Goal: Task Accomplishment & Management: Manage account settings

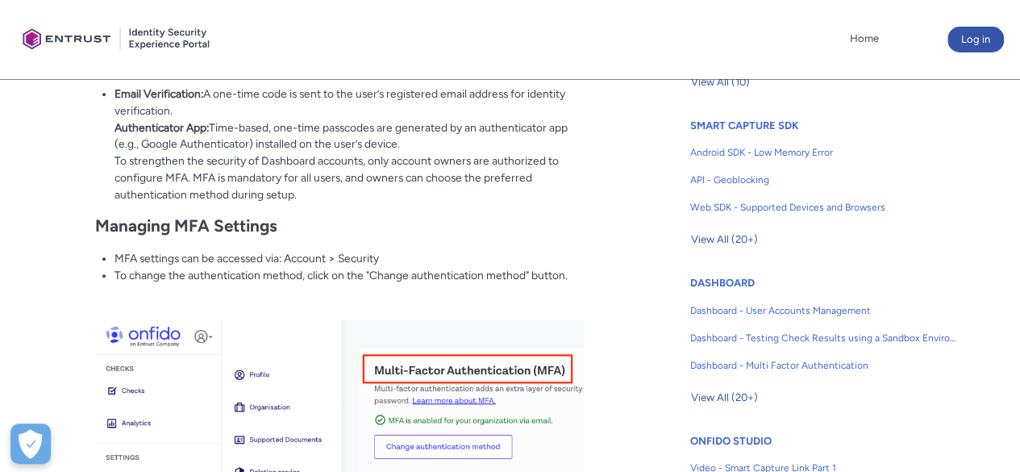
scroll to position [689, 0]
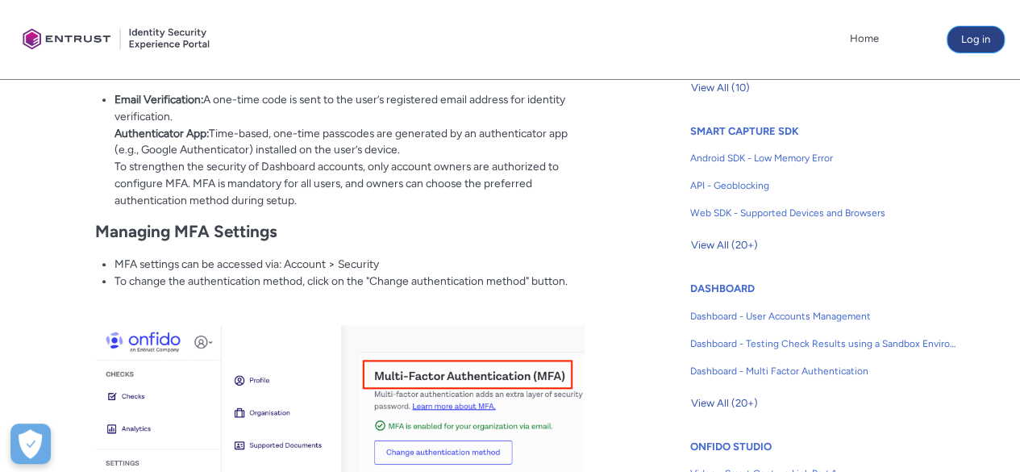
click at [981, 39] on button "Log in" at bounding box center [976, 40] width 56 height 26
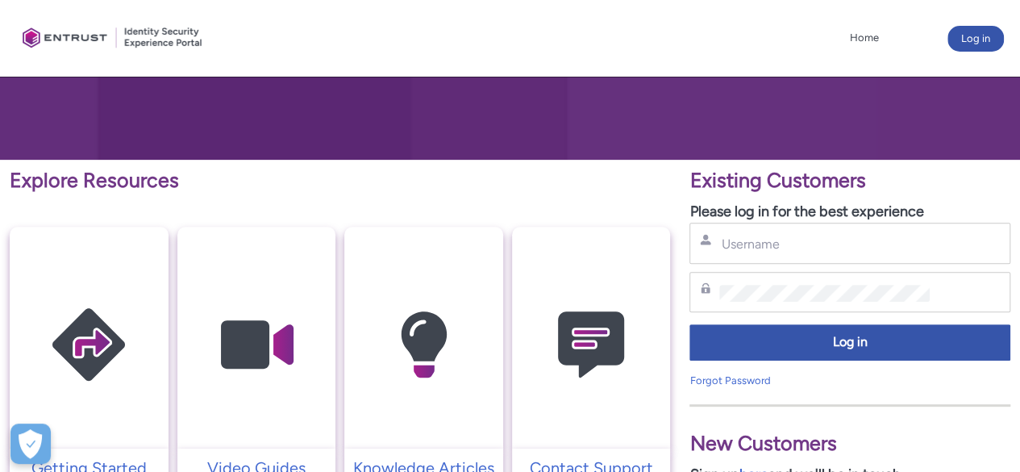
scroll to position [161, 0]
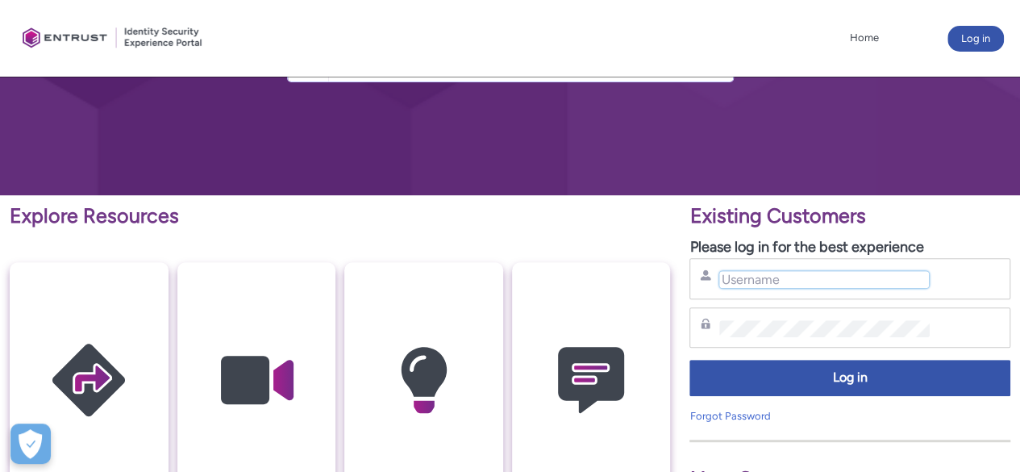
click at [798, 282] on input "Username" at bounding box center [824, 279] width 210 height 17
click at [785, 281] on input "Username" at bounding box center [824, 279] width 210 height 17
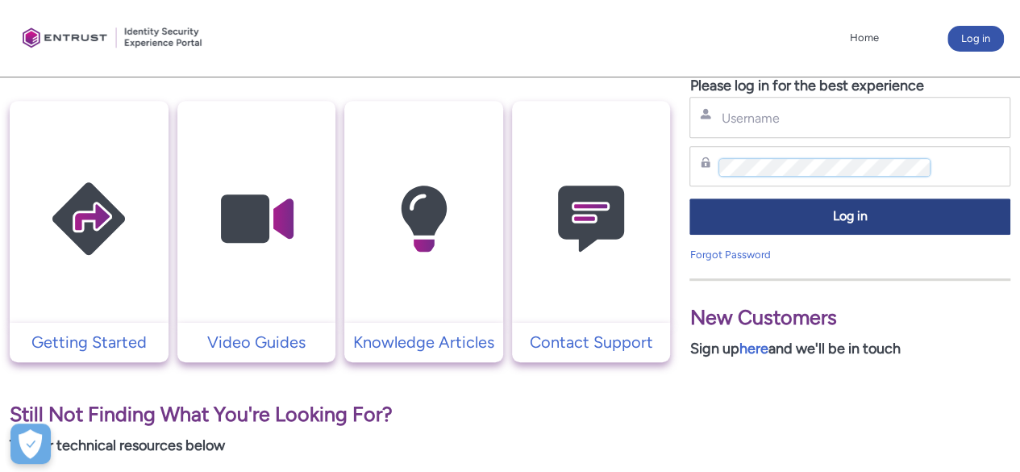
scroll to position [242, 0]
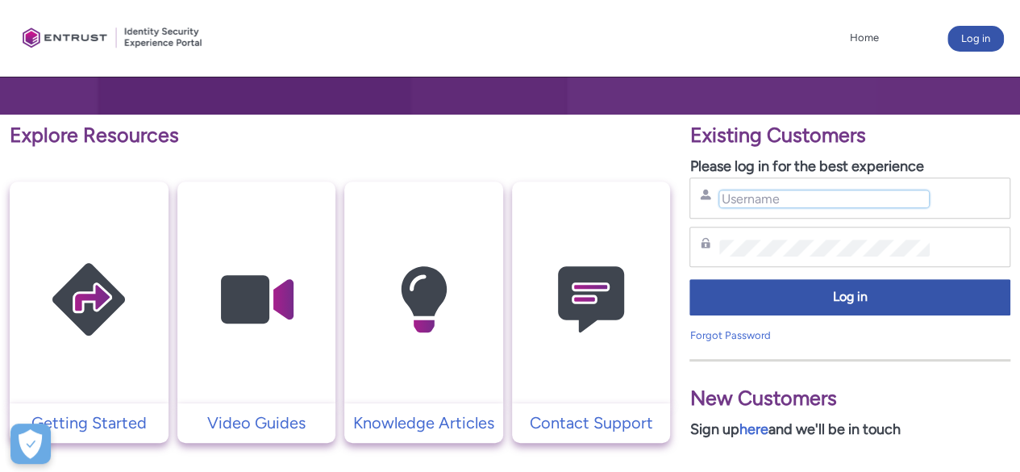
click at [761, 198] on input "Username" at bounding box center [824, 198] width 210 height 17
click at [749, 194] on input "Username" at bounding box center [824, 198] width 210 height 17
